Goal: Navigation & Orientation: Find specific page/section

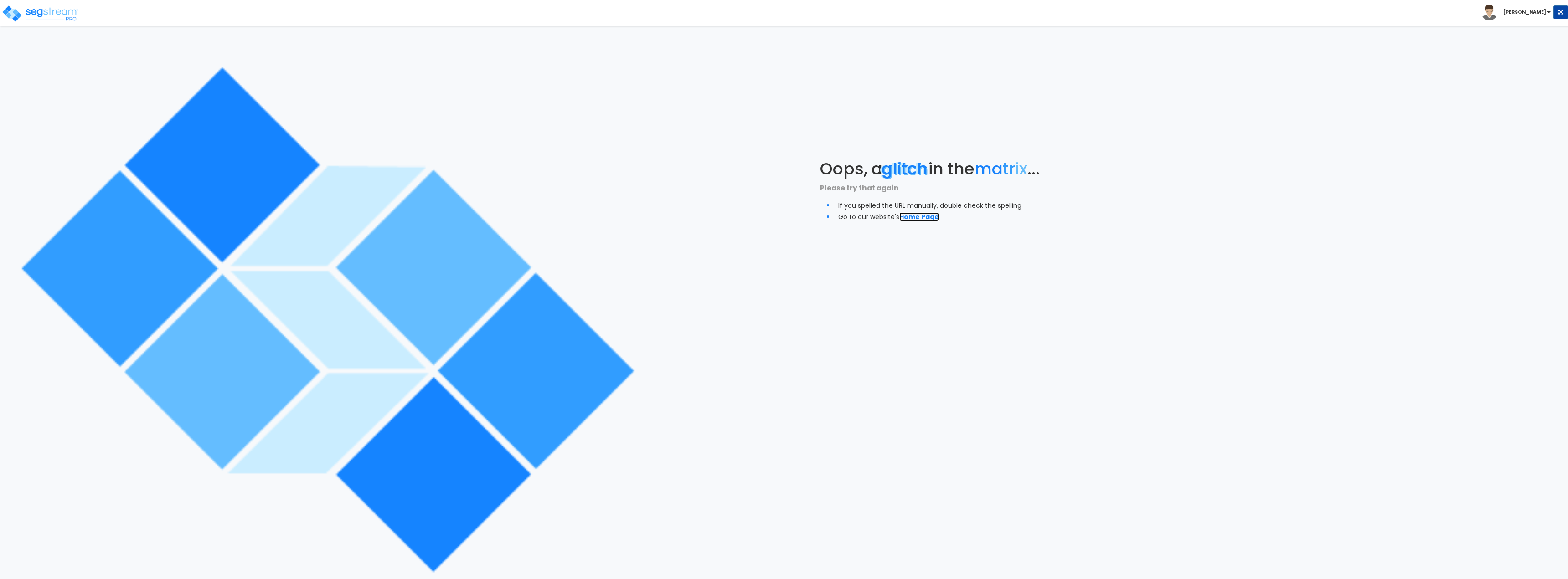
click at [920, 218] on link "Home Page" at bounding box center [919, 217] width 40 height 9
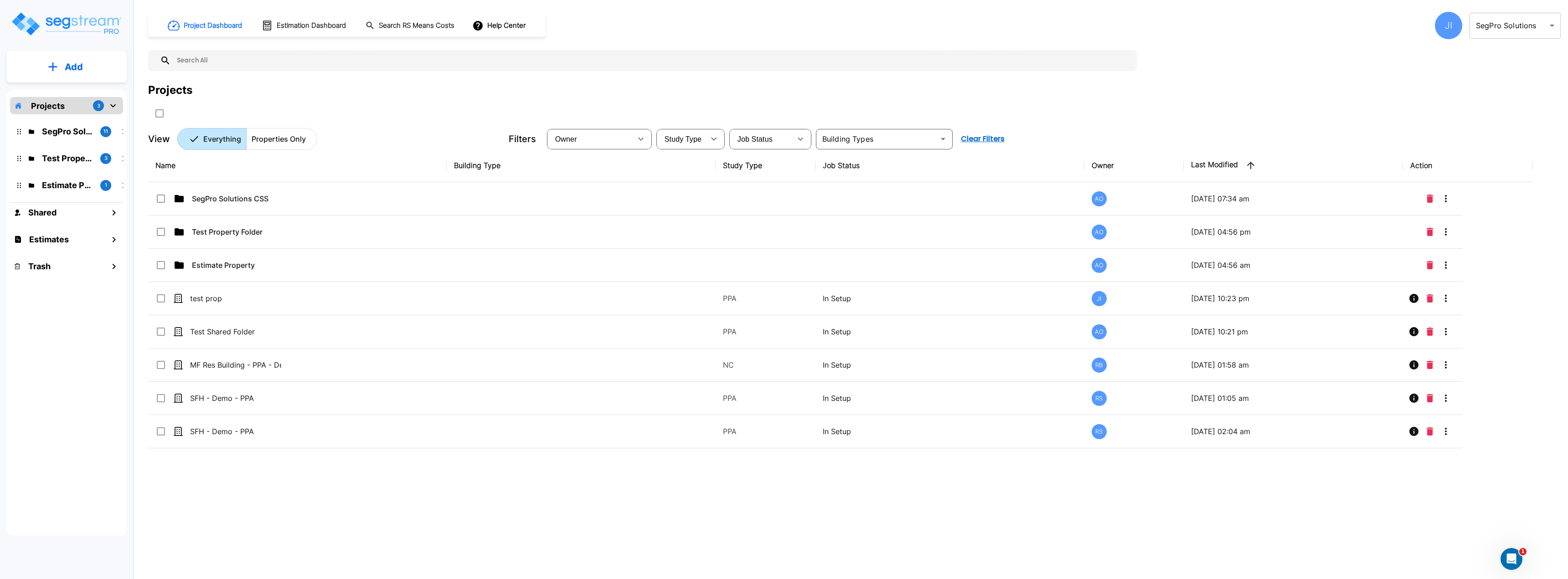
drag, startPoint x: 71, startPoint y: 68, endPoint x: 41, endPoint y: 327, distance: 260.7
click at [41, 327] on div "Projects 3 SegPro Solutions CSS 11 Test Property Folder 3 Estimate Property 1 S…" at bounding box center [66, 313] width 121 height 446
click at [1450, 24] on div "JI" at bounding box center [1448, 25] width 27 height 27
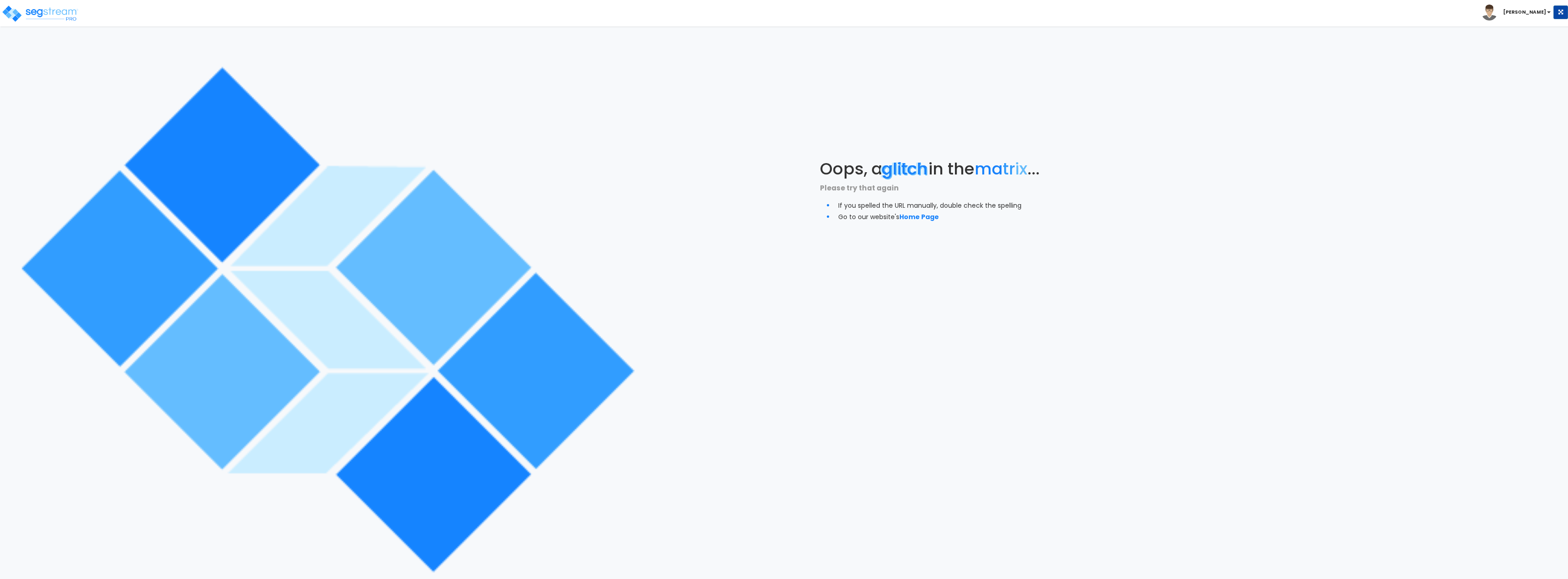
click at [677, 305] on div "Oops, a glitch in the ma tr ix ... Please try that again If you spelled the URL…" at bounding box center [979, 191] width 653 height 382
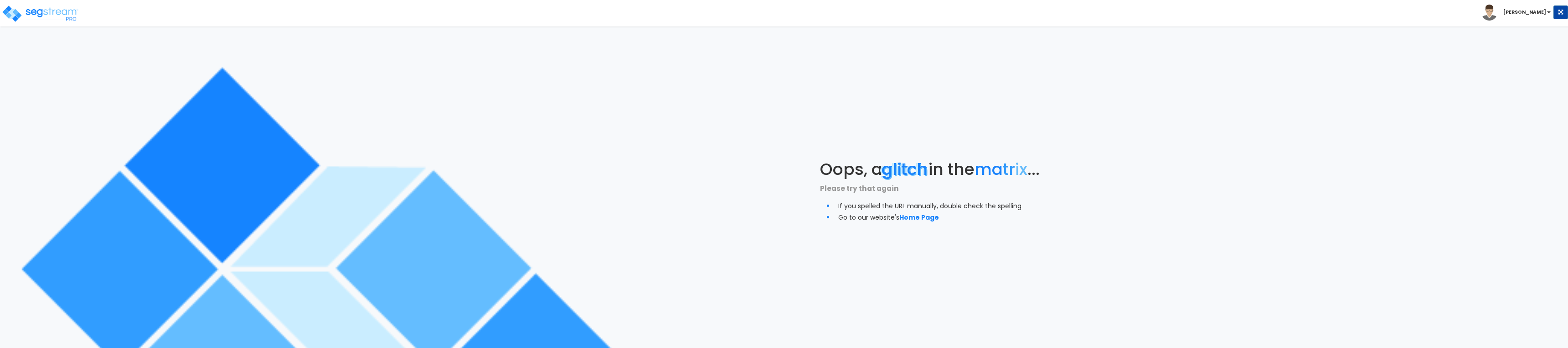
click at [570, 174] on img at bounding box center [326, 320] width 640 height 641
